Goal: Information Seeking & Learning: Learn about a topic

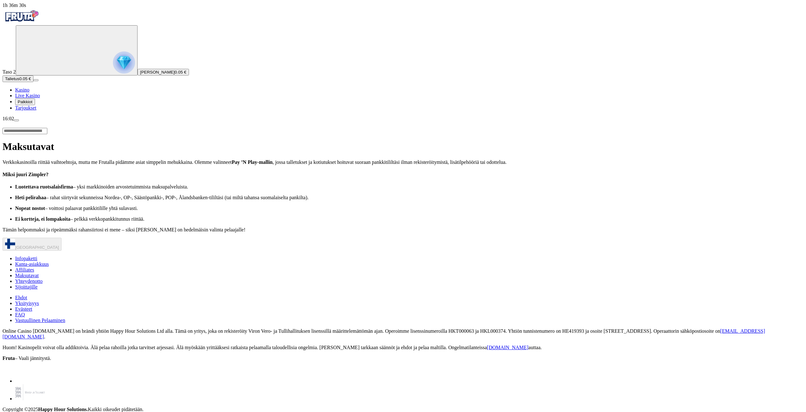
click at [40, 98] on span "Live Kasino" at bounding box center [27, 95] width 25 height 5
click at [36, 110] on span "Tarjoukset" at bounding box center [25, 107] width 21 height 5
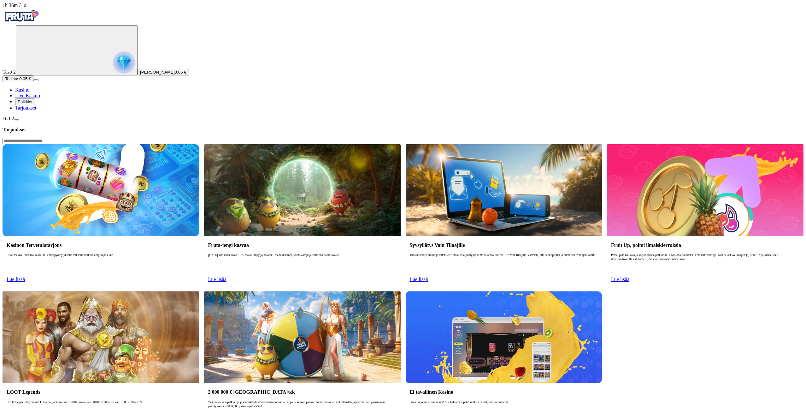
click at [32, 104] on span "Palkkiot" at bounding box center [25, 101] width 15 height 5
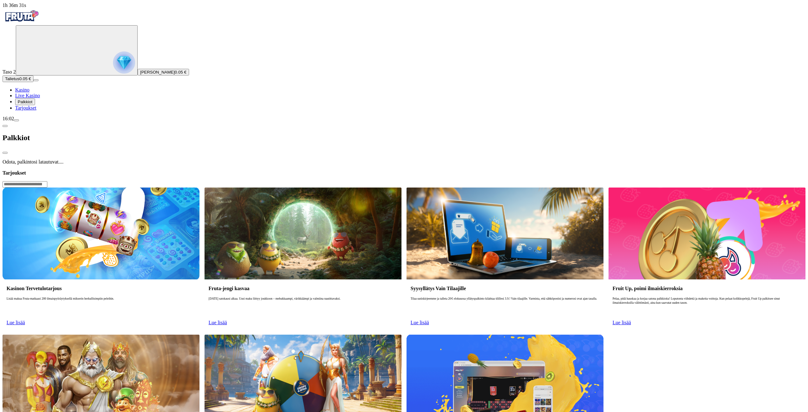
click at [36, 110] on span "Tarjoukset" at bounding box center [25, 107] width 21 height 5
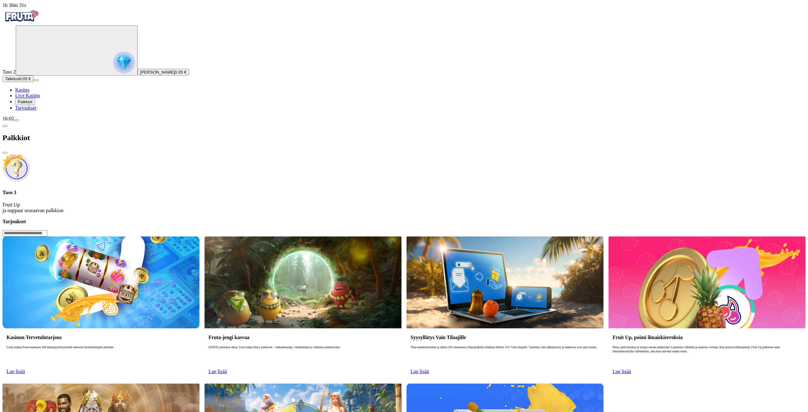
click at [36, 110] on span "Tarjoukset" at bounding box center [25, 107] width 21 height 5
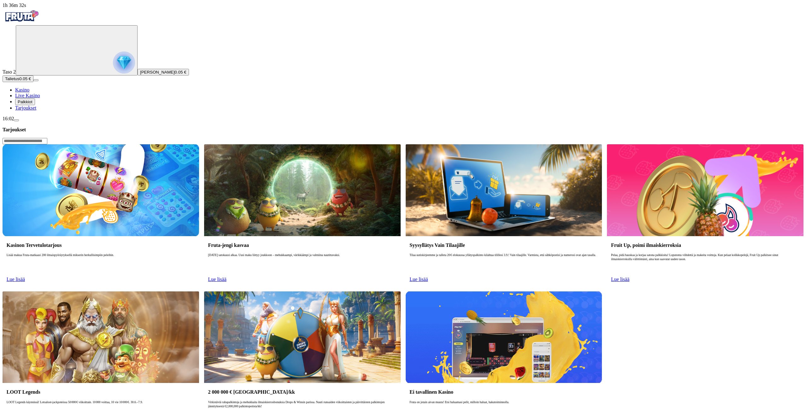
click at [156, 236] on div "Kasinon Tervetulotarjous Lisää makua Fruta-matkaasi 200 ilmaispyöräytyksellä mi…" at bounding box center [101, 261] width 197 height 50
click at [25, 276] on link "Lue lisää" at bounding box center [16, 278] width 18 height 5
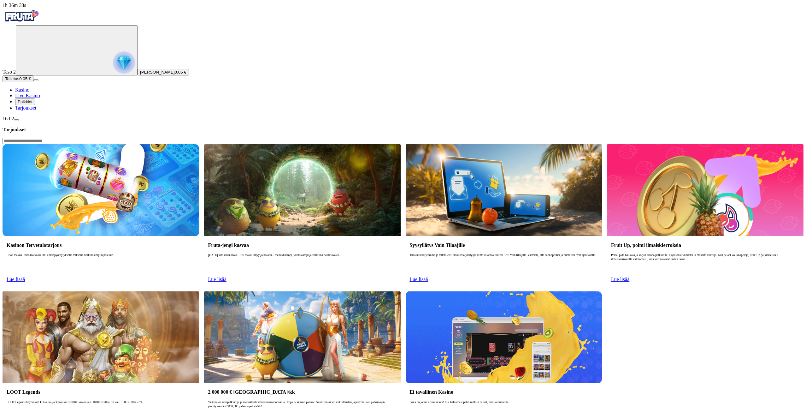
click at [161, 236] on div "Kasinon Tervetulotarjous Lisää makua Fruta-matkaasi 200 ilmaispyöräytyksellä mi…" at bounding box center [101, 261] width 197 height 50
